Goal: Book appointment/travel/reservation

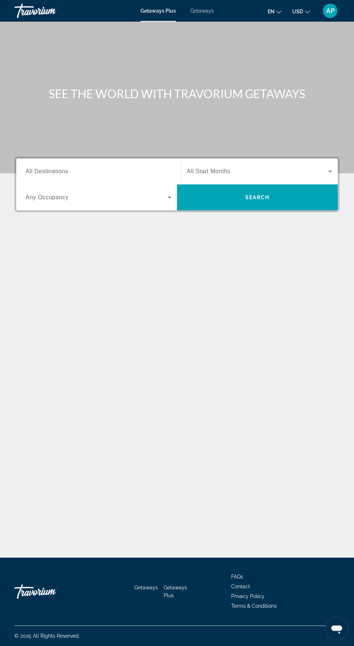
click at [197, 14] on div "Getaways Plus Getaways en English Español Français Italiano Português русский U…" at bounding box center [177, 10] width 354 height 19
click at [202, 13] on span "Getaways" at bounding box center [201, 11] width 23 height 6
click at [49, 171] on span "All Destinations" at bounding box center [47, 171] width 43 height 6
click at [49, 171] on input "Destination All Destinations" at bounding box center [98, 171] width 145 height 9
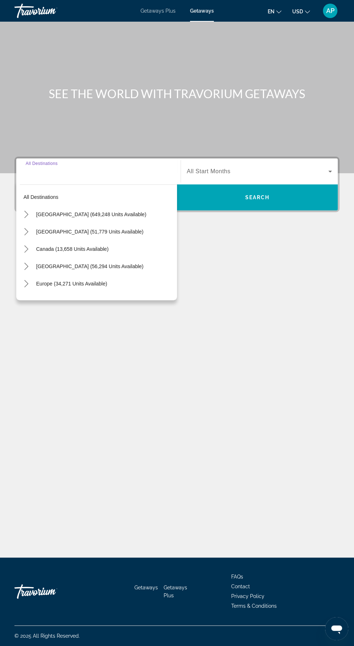
scroll to position [52, 0]
click at [27, 228] on icon "Toggle Mexico (51,779 units available) submenu" at bounding box center [26, 231] width 7 height 7
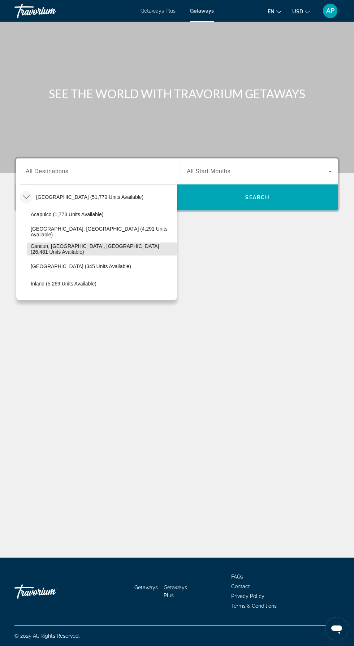
scroll to position [38, 0]
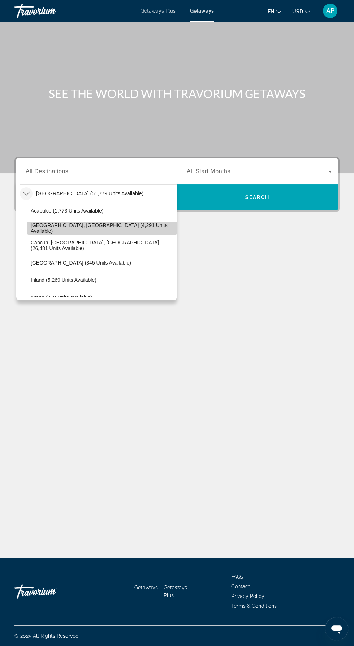
click at [40, 222] on span "[GEOGRAPHIC_DATA], [GEOGRAPHIC_DATA] (4,291 units available)" at bounding box center [102, 228] width 142 height 12
type input "**********"
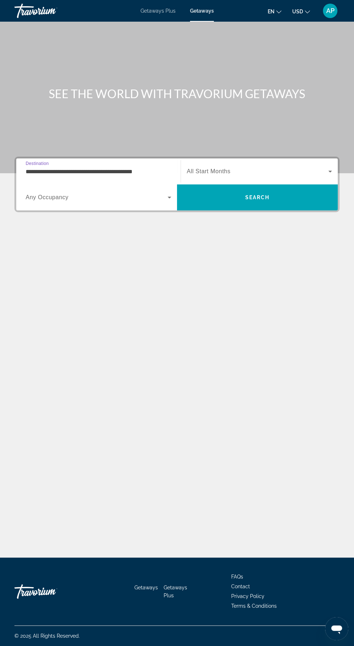
click at [212, 168] on span "All Start Months" at bounding box center [209, 171] width 44 height 6
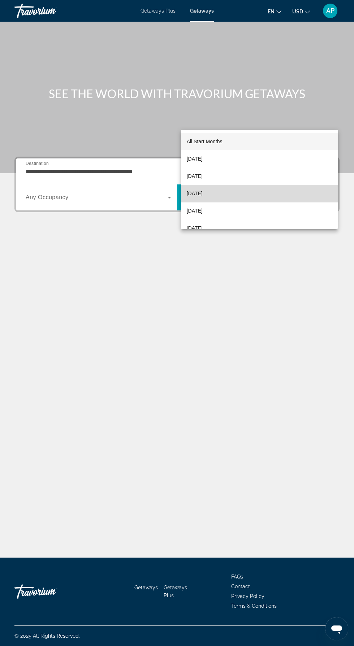
click at [196, 193] on span "[DATE]" at bounding box center [195, 193] width 16 height 9
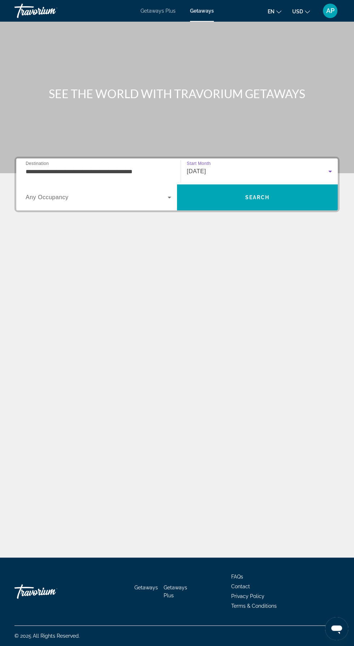
click at [132, 193] on span "Search widget" at bounding box center [97, 197] width 142 height 9
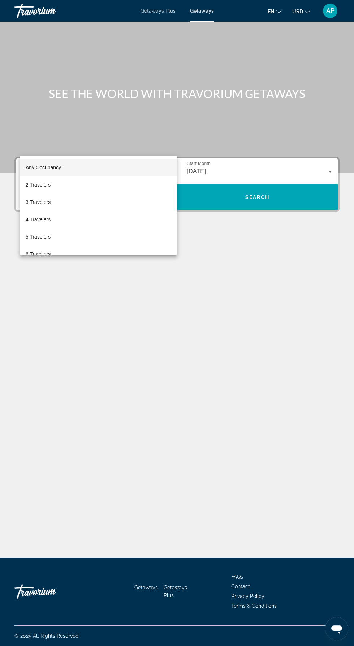
click at [218, 146] on div at bounding box center [177, 323] width 354 height 646
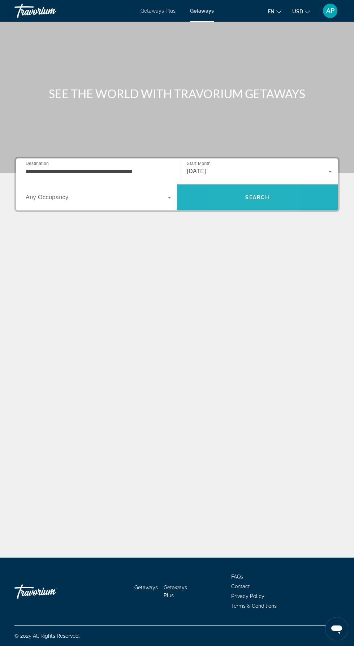
click at [227, 189] on span "Search" at bounding box center [257, 197] width 161 height 17
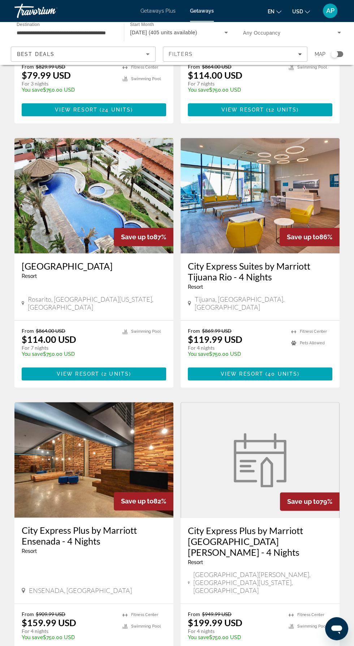
scroll to position [1036, 0]
